Goal: Task Accomplishment & Management: Complete application form

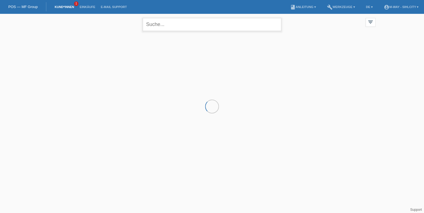
click at [160, 23] on input "text" at bounding box center [212, 24] width 139 height 13
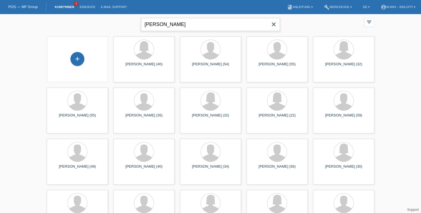
type input "Vladimir Jankovic"
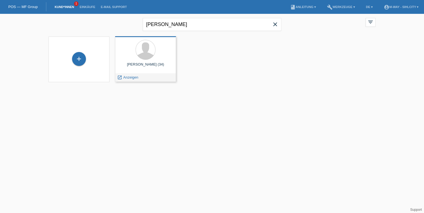
click at [142, 61] on div "Jankovic Vladimir (34) launch Anzeigen" at bounding box center [145, 59] width 61 height 46
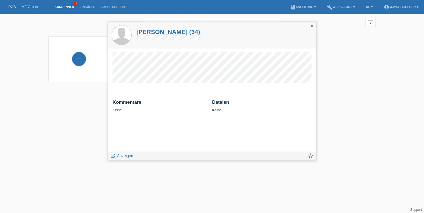
click at [213, 30] on div "Jankovic Vladimir (34)" at bounding box center [211, 35] width 207 height 26
click at [120, 157] on span "Anzeigen" at bounding box center [125, 156] width 16 height 4
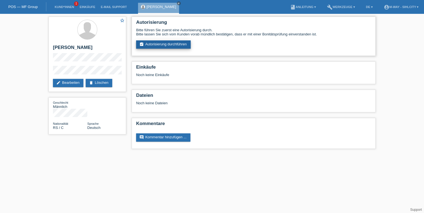
click at [158, 47] on link "assignment_turned_in Autorisierung durchführen" at bounding box center [163, 44] width 55 height 8
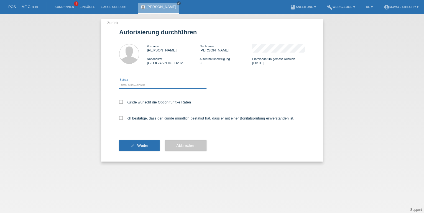
click at [144, 84] on select "Bitte auswählen CHF 1.00 - CHF 499.00 CHF 500.00 - CHF 1'999.00 CHF 2'000.00 - …" at bounding box center [162, 85] width 87 height 7
select select "2"
click at [119, 82] on select "Bitte auswählen CHF 1.00 - CHF 499.00 CHF 500.00 - CHF 1'999.00 CHF 2'000.00 - …" at bounding box center [162, 85] width 87 height 7
click at [122, 100] on icon at bounding box center [121, 102] width 4 height 4
click at [122, 100] on input "Kunde wünscht die Option für fixe Raten" at bounding box center [121, 102] width 4 height 4
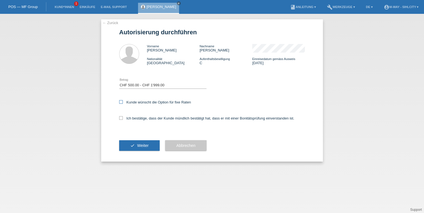
checkbox input "true"
click at [119, 120] on icon at bounding box center [121, 118] width 4 height 4
click at [119, 120] on input "Ich bestätige, dass der Kunde mündlich bestätigt hat, dass er mit einer Bonität…" at bounding box center [121, 118] width 4 height 4
checkbox input "true"
click at [135, 144] on button "check Weiter" at bounding box center [139, 146] width 40 height 11
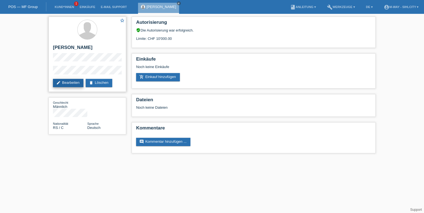
click at [77, 82] on link "edit Bearbeiten" at bounding box center [68, 83] width 30 height 8
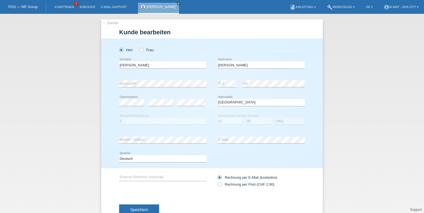
select select "RS"
select select "C"
select select "11"
select select "05"
select select "1991"
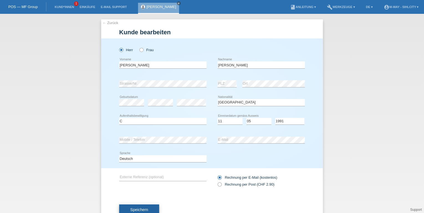
click at [146, 207] on button "Speichern" at bounding box center [139, 210] width 40 height 11
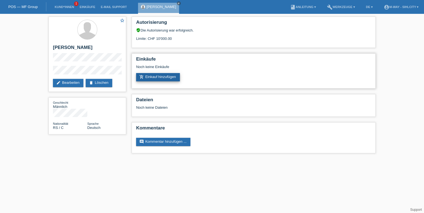
click at [167, 77] on link "add_shopping_cart Einkauf hinzufügen" at bounding box center [158, 77] width 44 height 8
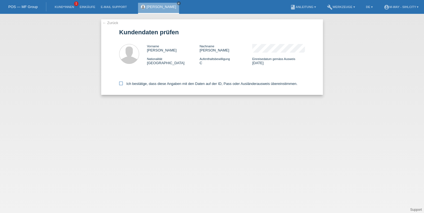
click at [119, 85] on icon at bounding box center [121, 84] width 4 height 4
click at [119, 85] on input "Ich bestätige, dass diese Angaben mit den Daten auf der ID, Pass oder Ausländer…" at bounding box center [121, 84] width 4 height 4
checkbox input "true"
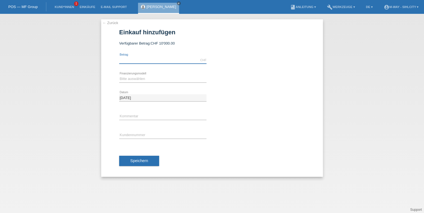
click at [159, 58] on input "text" at bounding box center [162, 60] width 87 height 7
type input "1390.00"
click at [147, 80] on select "Bitte auswählen Fixe Raten Kauf auf Rechnung mit Teilzahlungsoption" at bounding box center [162, 79] width 87 height 7
select select "77"
click at [119, 76] on select "Bitte auswählen Fixe Raten Kauf auf Rechnung mit Teilzahlungsoption" at bounding box center [162, 79] width 87 height 7
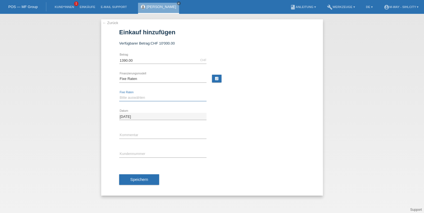
click at [141, 98] on select "Bitte auswählen 4 Raten 5 Raten 6 Raten 7 Raten 8 Raten 9 Raten 10 Raten 11 Rat…" at bounding box center [162, 98] width 87 height 7
select select "172"
click at [119, 95] on select "Bitte auswählen 4 Raten 5 Raten 6 Raten 7 Raten 8 Raten 9 Raten 10 Raten 11 Rat…" at bounding box center [162, 98] width 87 height 7
click at [143, 156] on input "text" at bounding box center [162, 154] width 87 height 7
type input "K203446"
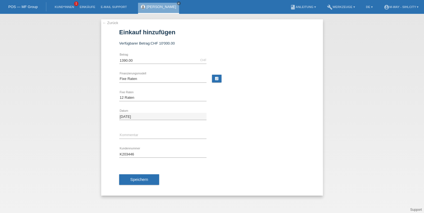
click at [142, 174] on div "Speichern" at bounding box center [212, 180] width 186 height 32
click at [144, 180] on span "Speichern" at bounding box center [139, 180] width 18 height 4
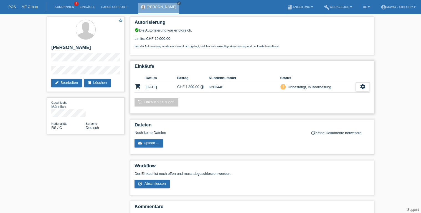
click at [363, 87] on icon "settings" at bounding box center [363, 87] width 6 height 6
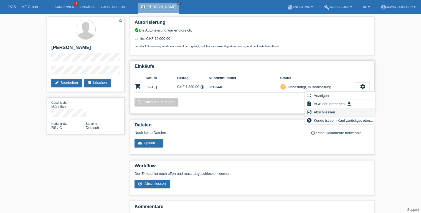
click at [328, 112] on span "Abschliessen" at bounding box center [324, 112] width 23 height 7
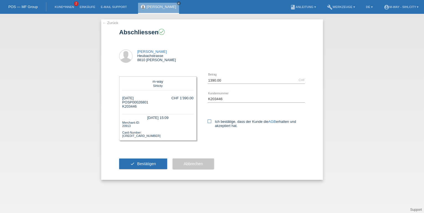
click at [210, 121] on icon at bounding box center [210, 122] width 4 height 4
click at [210, 121] on input "Ich bestätige, dass der Kunde die AGB erhalten und akzeptiert hat." at bounding box center [210, 122] width 4 height 4
checkbox input "true"
click at [149, 163] on span "Bestätigen" at bounding box center [146, 164] width 19 height 4
